Goal: Ask a question

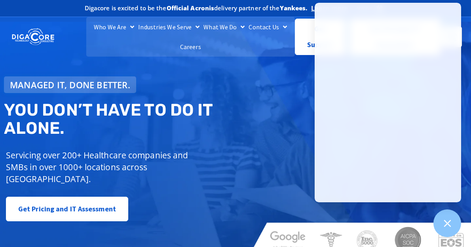
click at [249, 92] on div "Managed IT, done better. You don’t have to do IT alone. Servicing over 200+ Hea…" at bounding box center [235, 139] width 471 height 235
drag, startPoint x: 265, startPoint y: 122, endPoint x: 277, endPoint y: 128, distance: 14.0
click at [265, 122] on div "Managed IT, done better. You don’t have to do IT alone. Servicing over 200+ Hea…" at bounding box center [235, 139] width 471 height 235
click at [244, 160] on div "Managed IT, done better. You don’t have to do IT alone. Servicing over 200+ Hea…" at bounding box center [122, 148] width 244 height 153
click at [443, 217] on div at bounding box center [447, 223] width 29 height 29
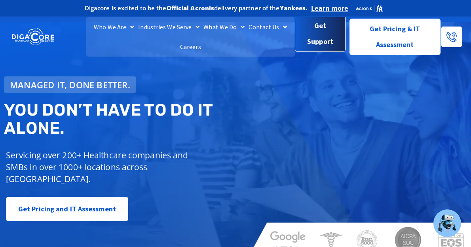
click at [326, 41] on span "Get Support" at bounding box center [321, 35] width 38 height 32
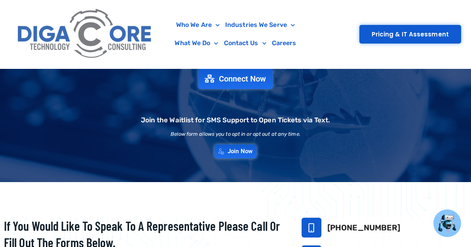
scroll to position [79, 0]
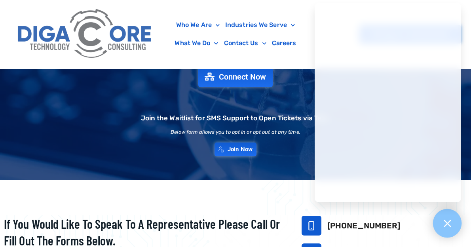
click at [447, 225] on icon at bounding box center [447, 223] width 10 height 10
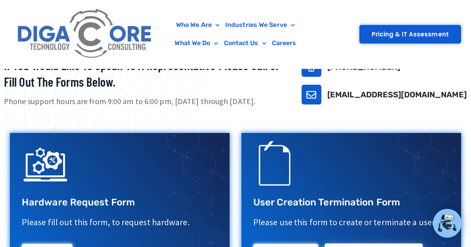
scroll to position [277, 0]
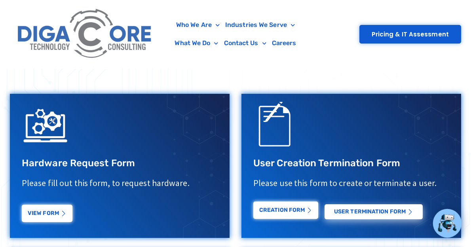
click at [291, 215] on link "Creation Form" at bounding box center [285, 210] width 65 height 17
